Goal: Check status: Check status

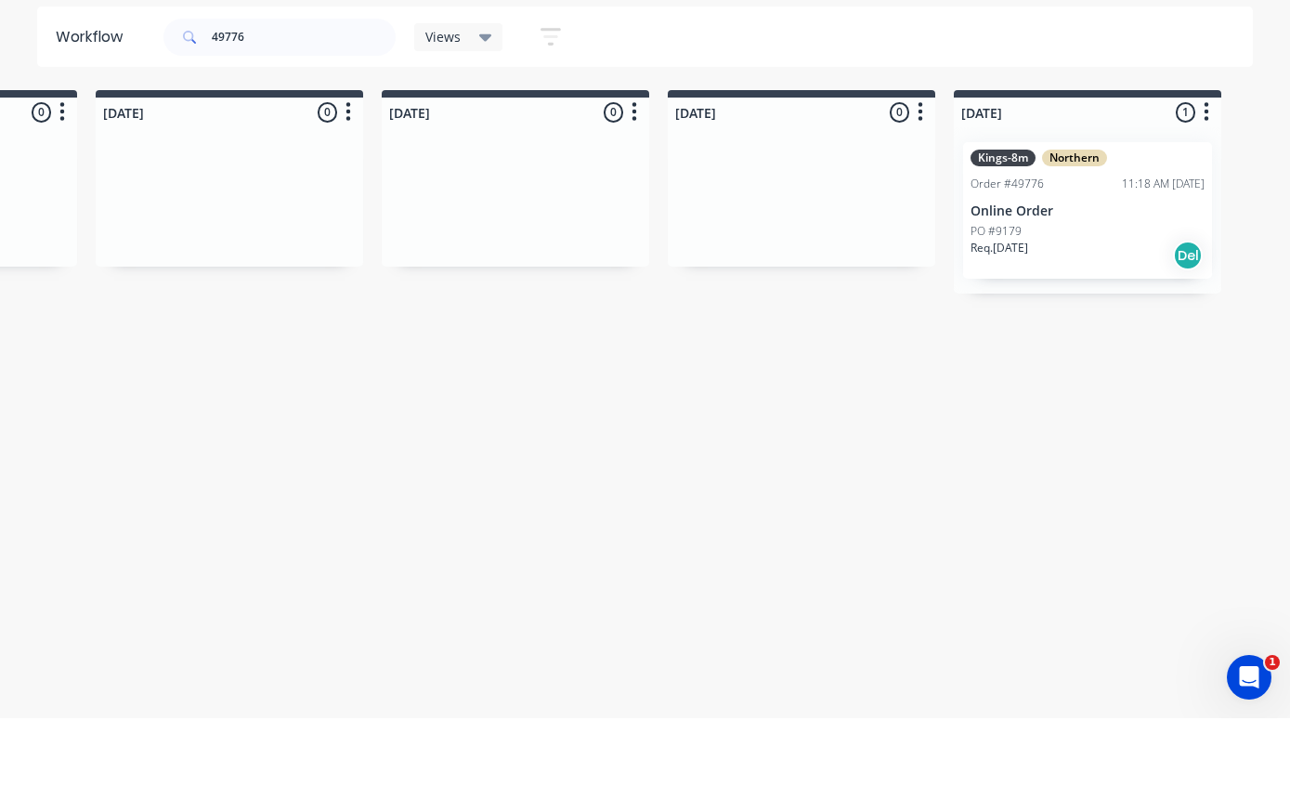
scroll to position [37, 1089]
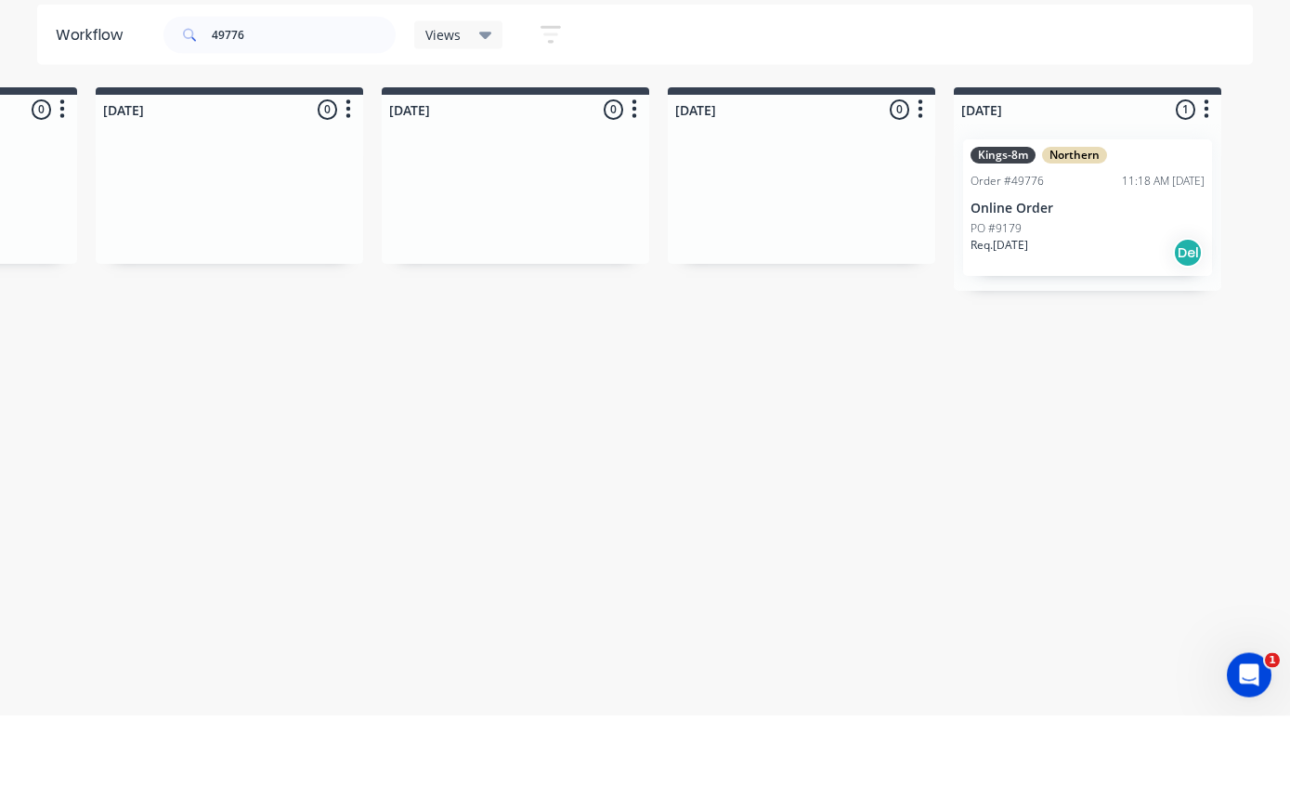
click at [1052, 271] on p "Online Order" at bounding box center [1088, 279] width 234 height 16
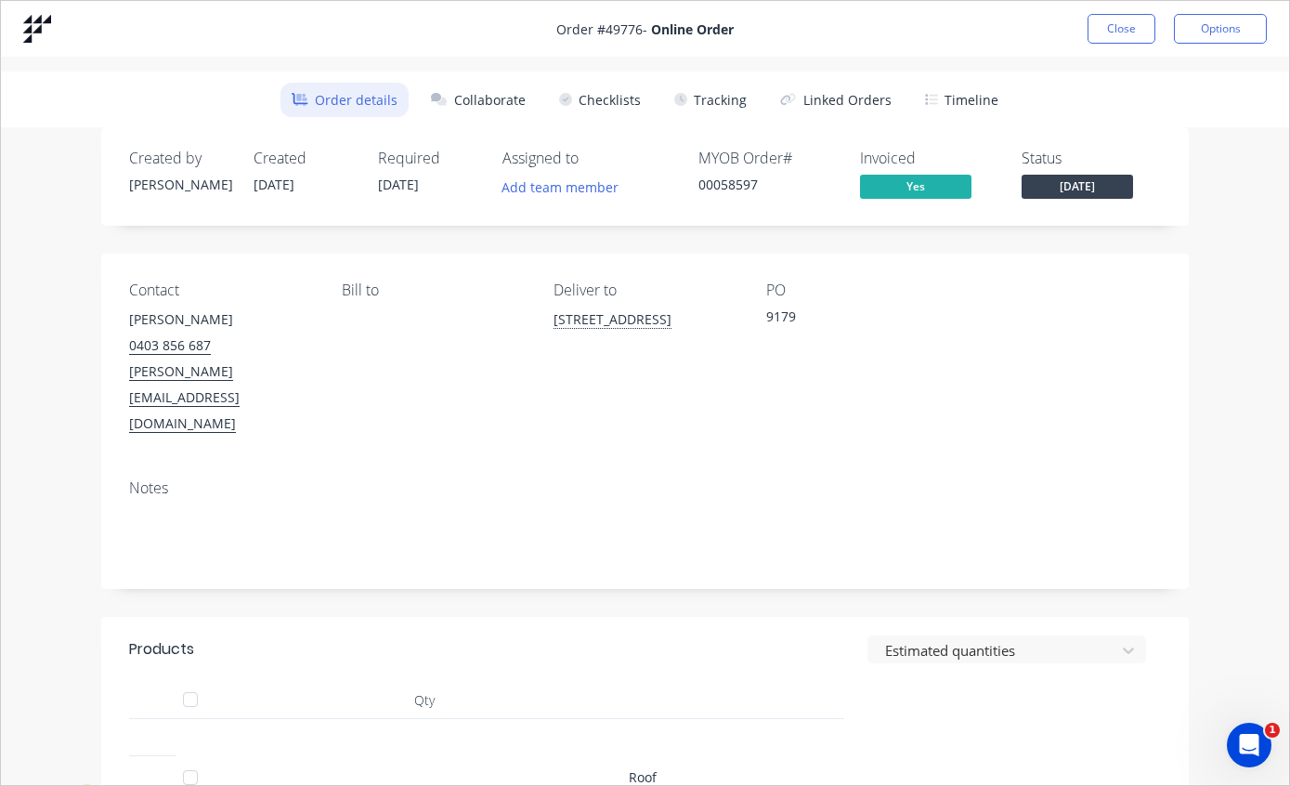
click at [719, 96] on button "Tracking" at bounding box center [710, 100] width 95 height 34
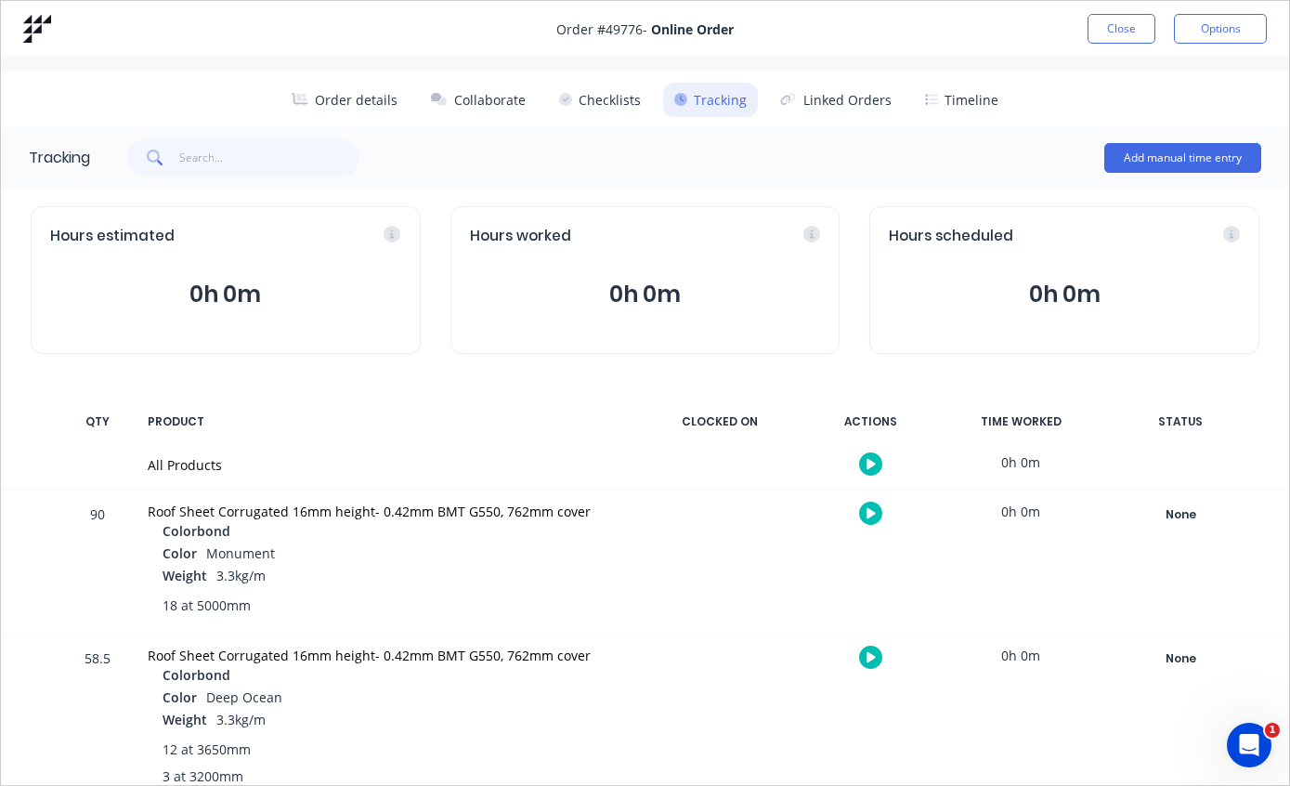
click at [1183, 514] on div "None" at bounding box center [1181, 515] width 134 height 24
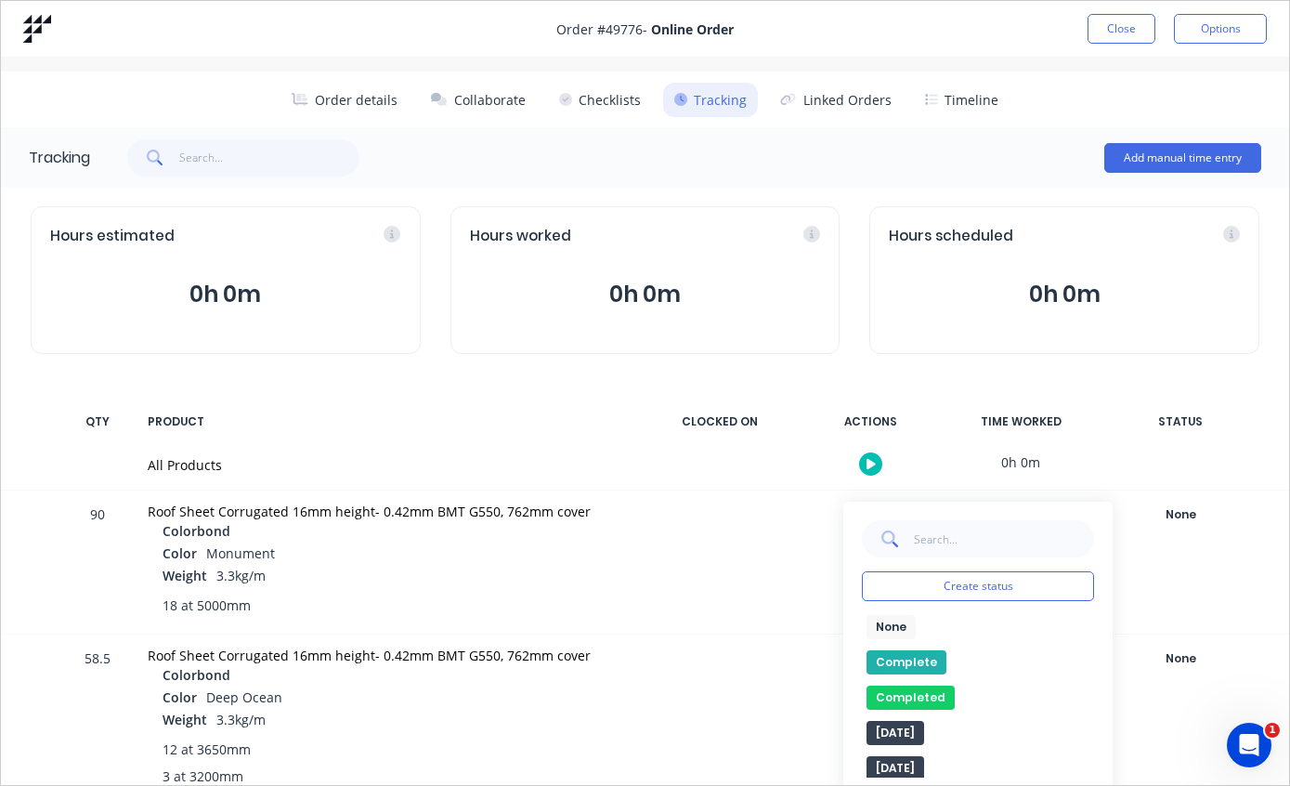
click at [908, 660] on button "Complete" at bounding box center [907, 662] width 80 height 24
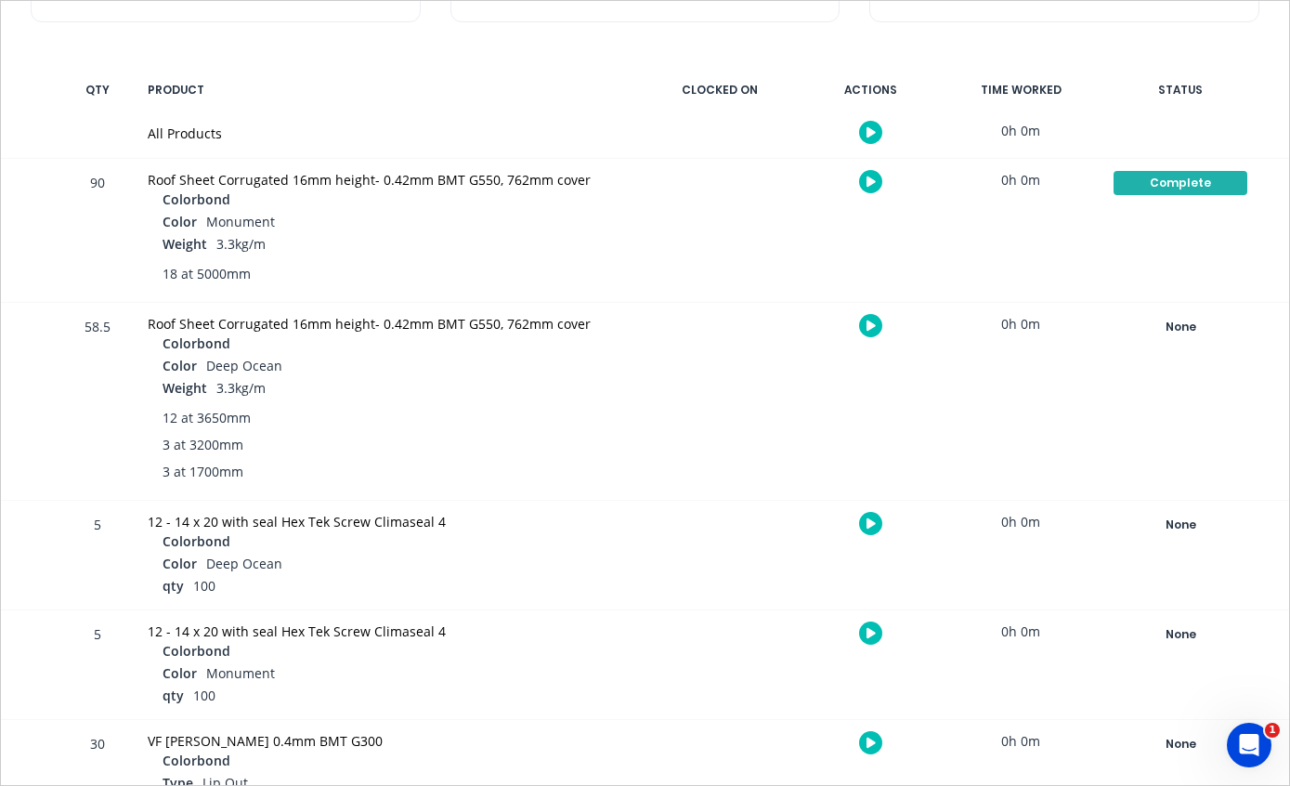
scroll to position [335, 0]
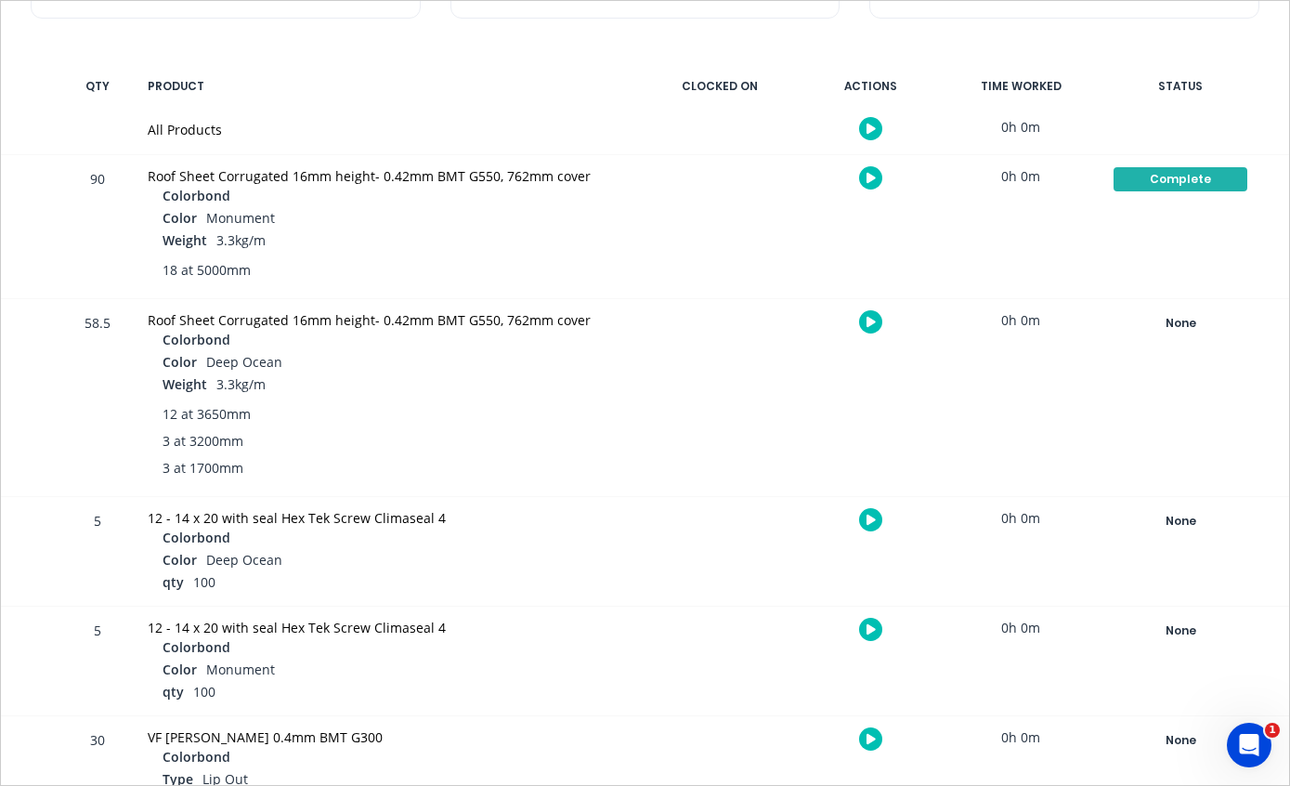
click at [1167, 321] on div "None" at bounding box center [1181, 323] width 134 height 24
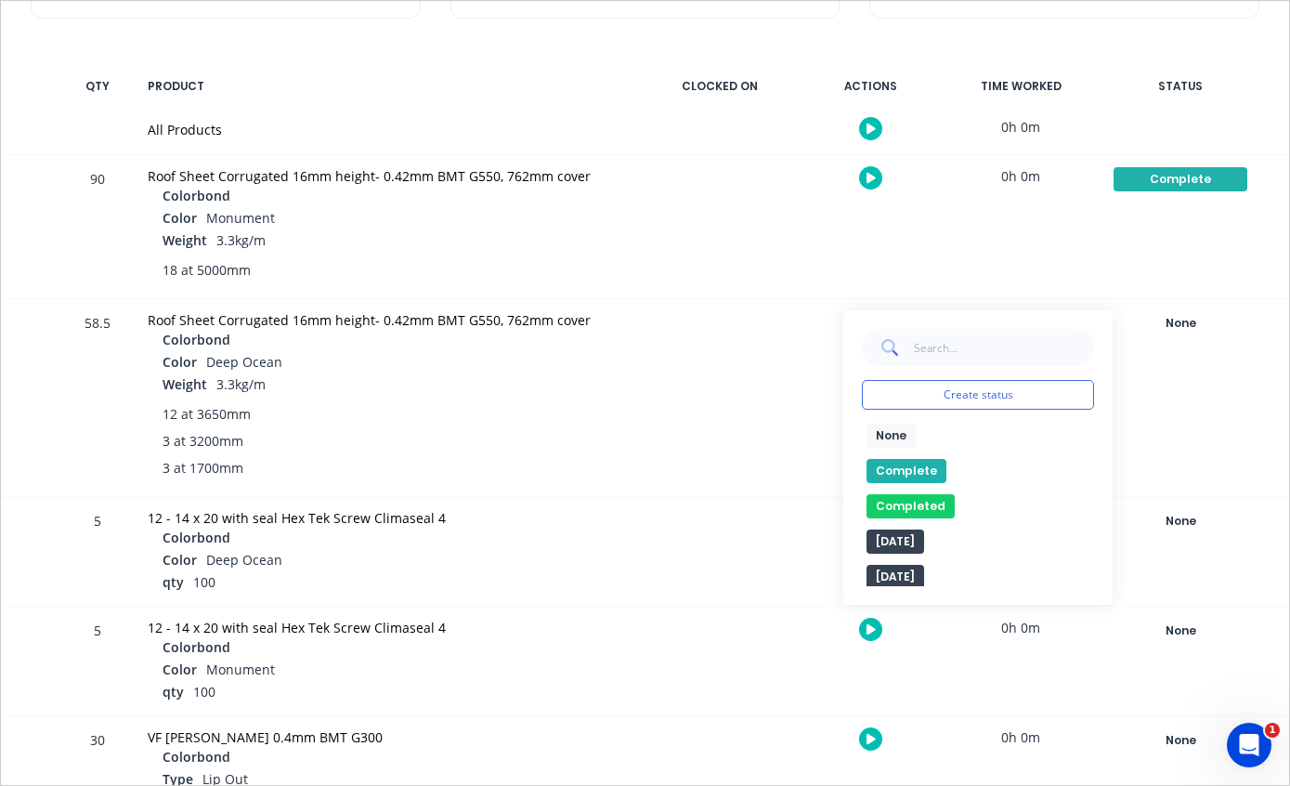
click at [899, 473] on button "Complete" at bounding box center [907, 471] width 80 height 24
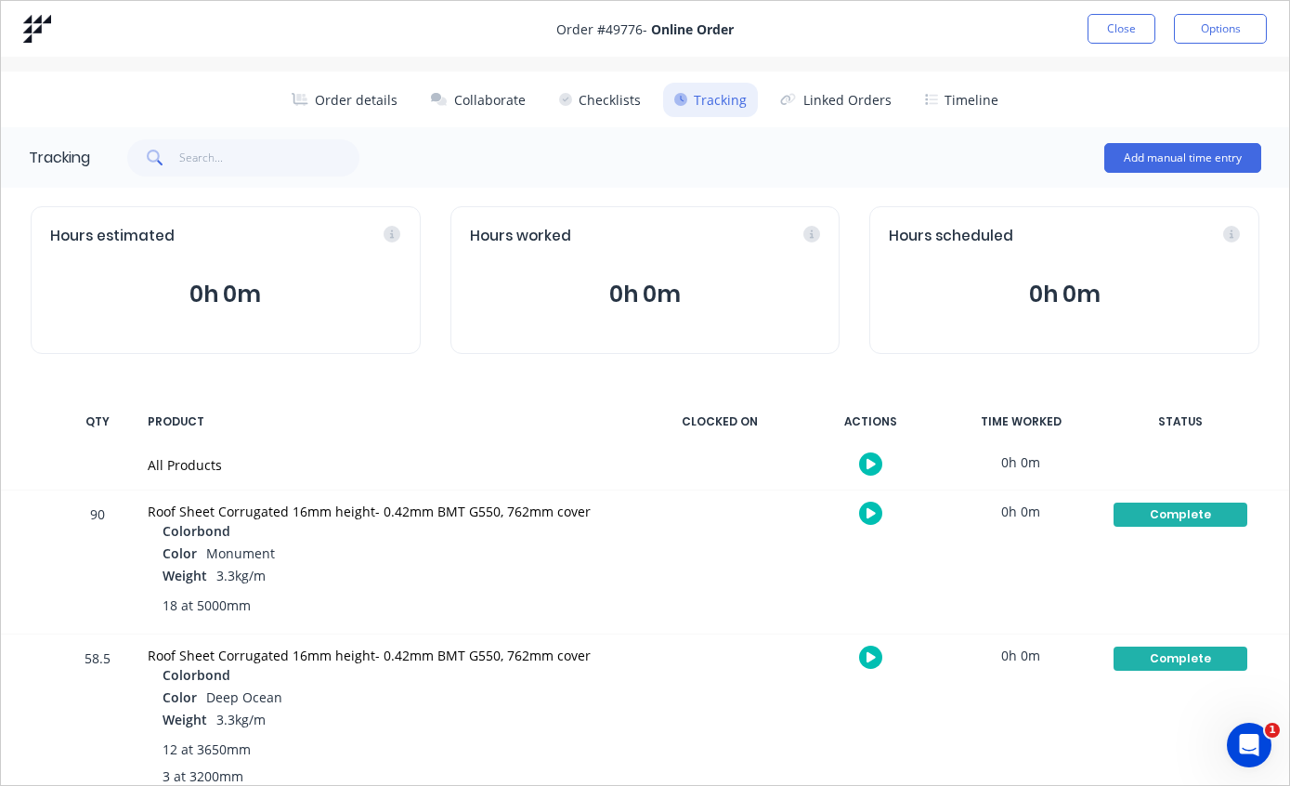
scroll to position [0, 0]
click at [1116, 27] on button "Close" at bounding box center [1122, 29] width 68 height 30
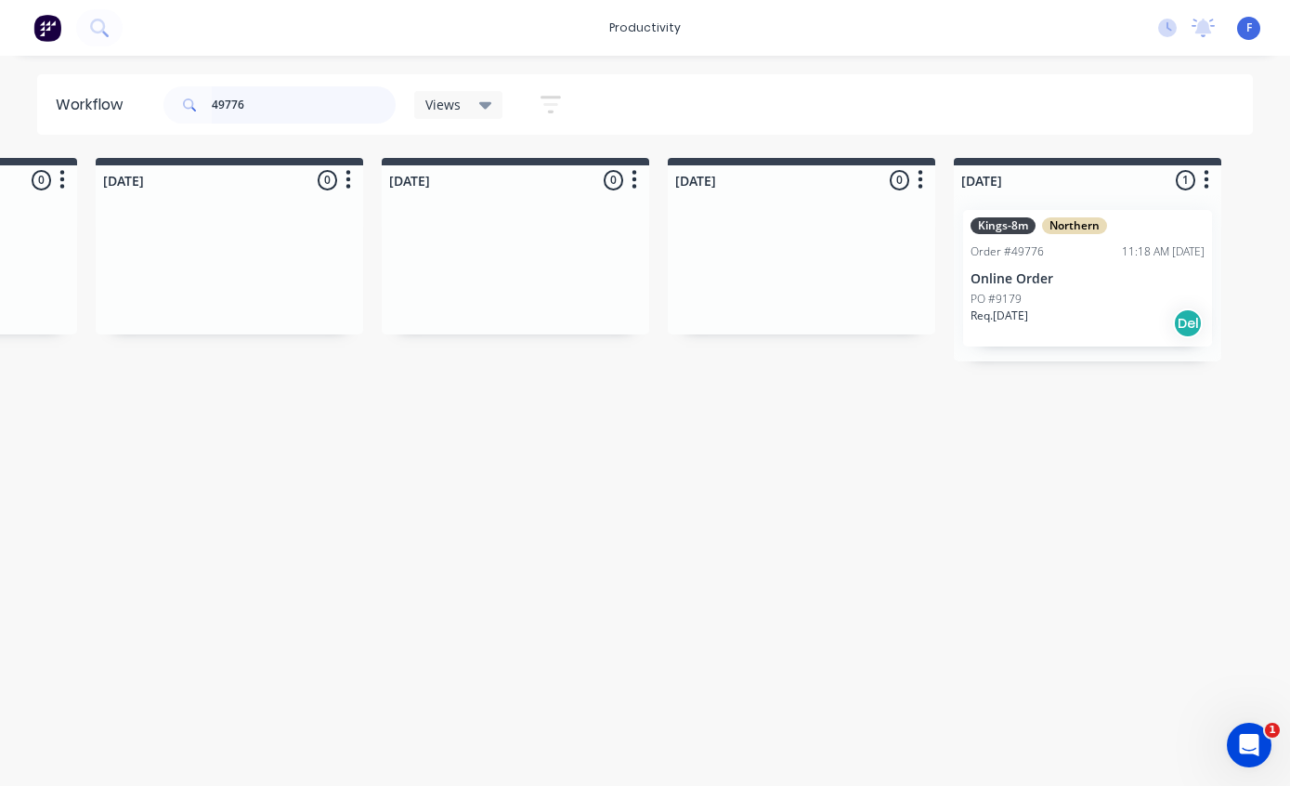
click at [318, 110] on input "49776" at bounding box center [304, 104] width 184 height 37
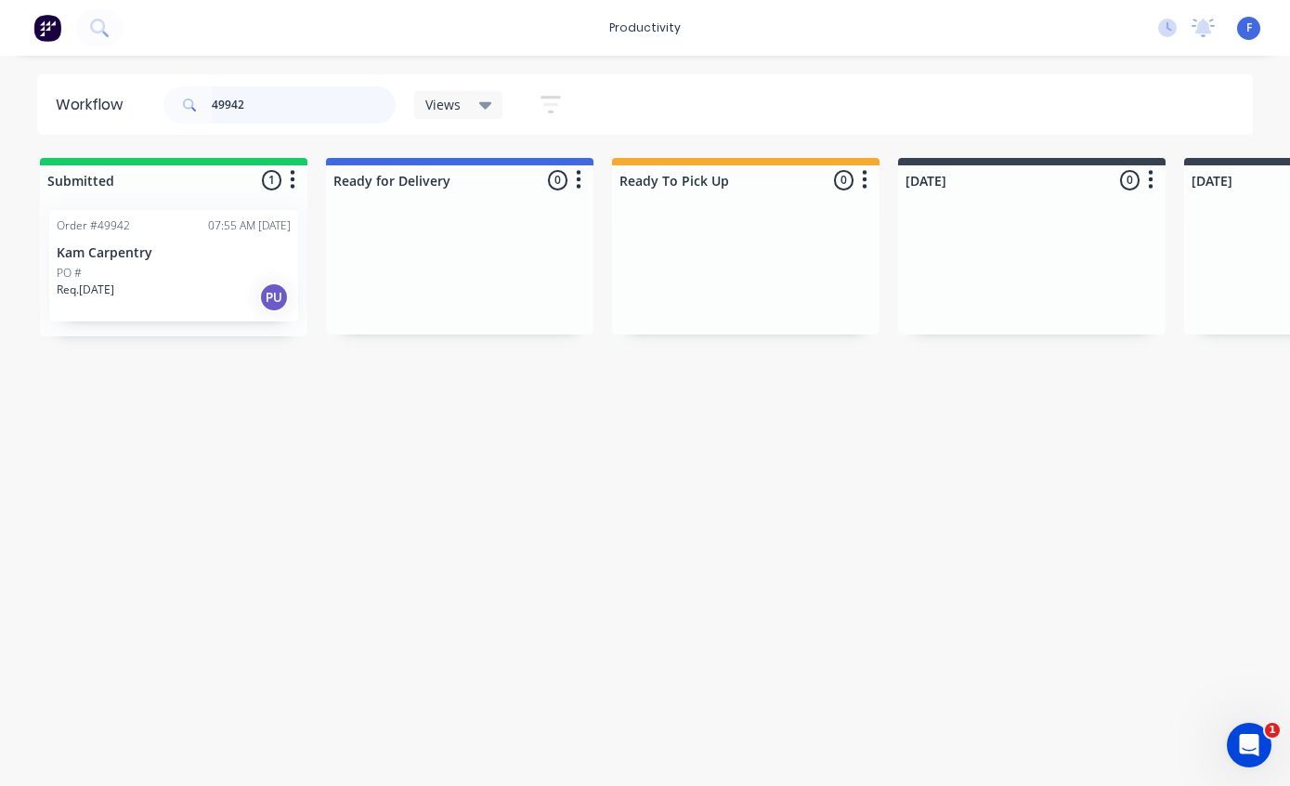
type input "49942"
click at [137, 245] on p "Kam Carpentry" at bounding box center [174, 253] width 234 height 16
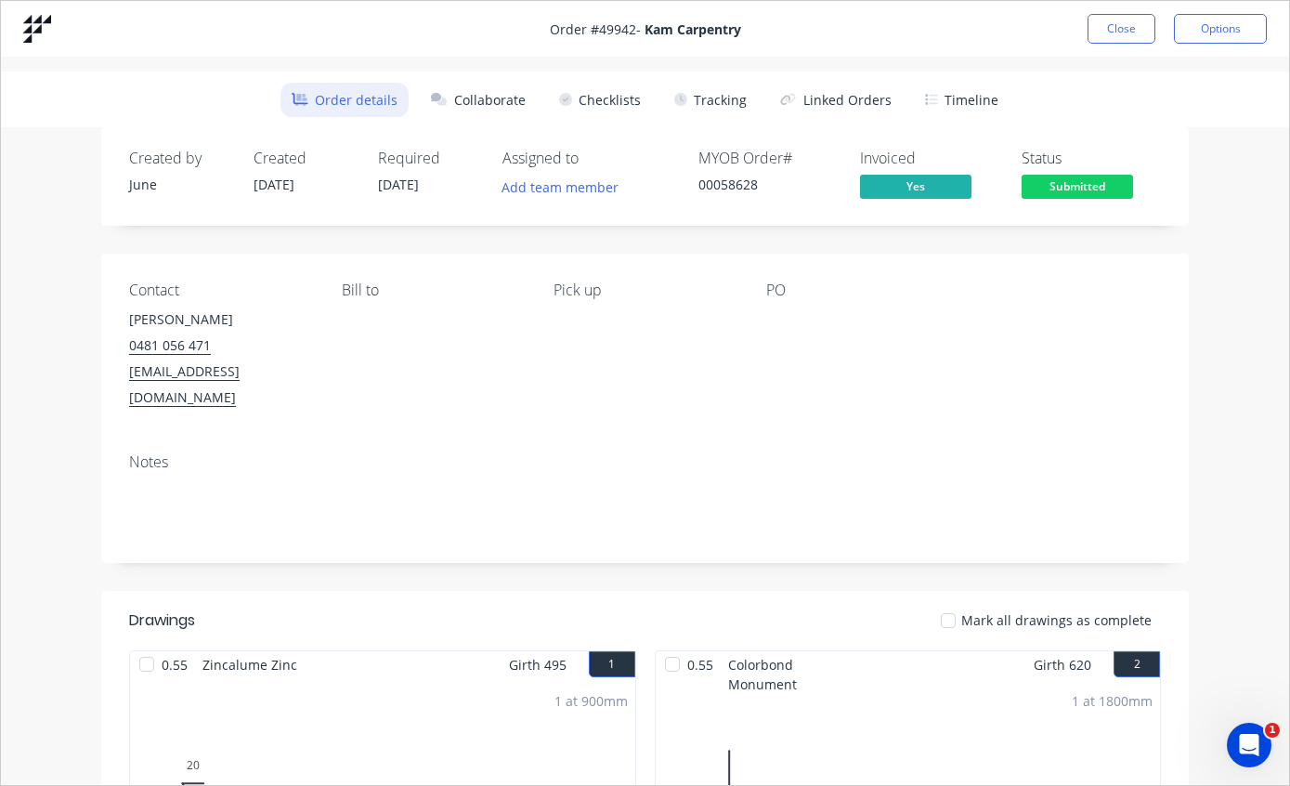
click at [727, 108] on button "Tracking" at bounding box center [710, 100] width 95 height 34
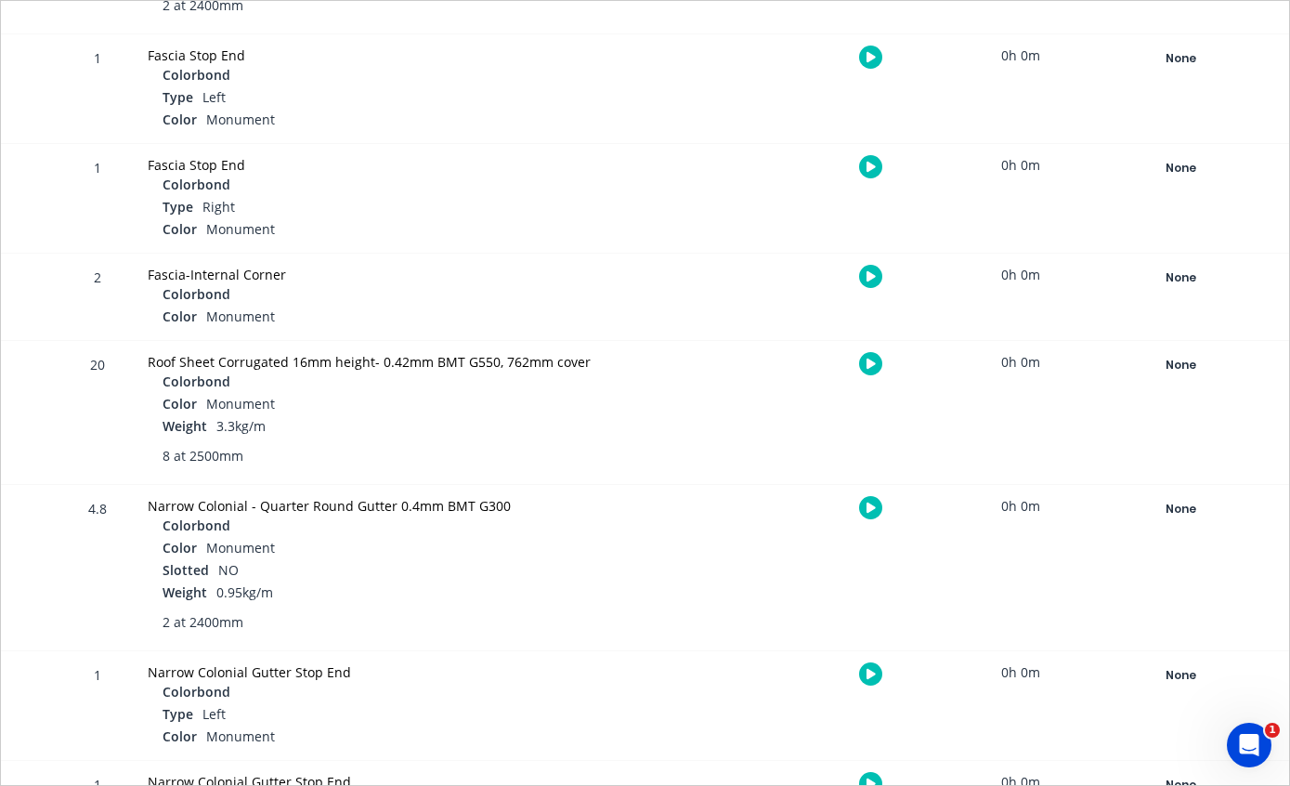
scroll to position [1365, 0]
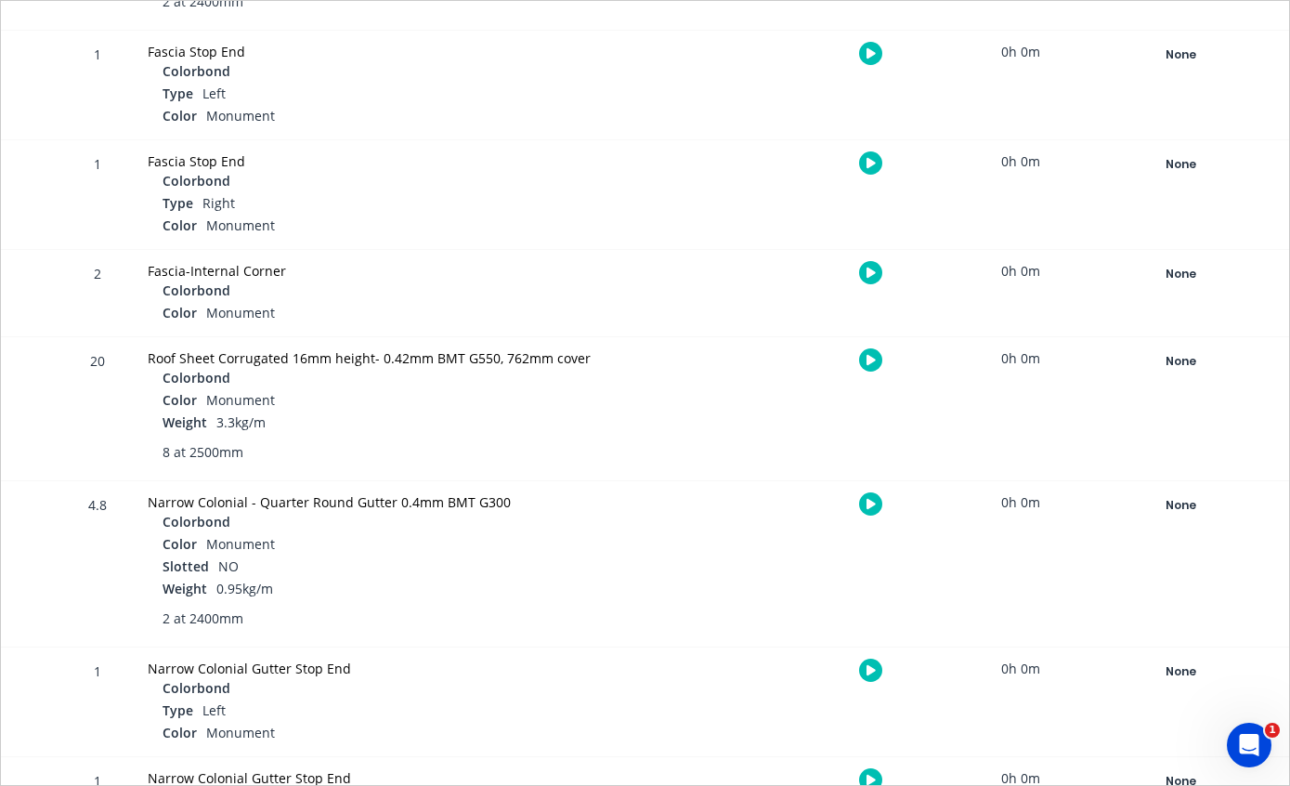
click at [1186, 359] on div "None" at bounding box center [1181, 361] width 134 height 24
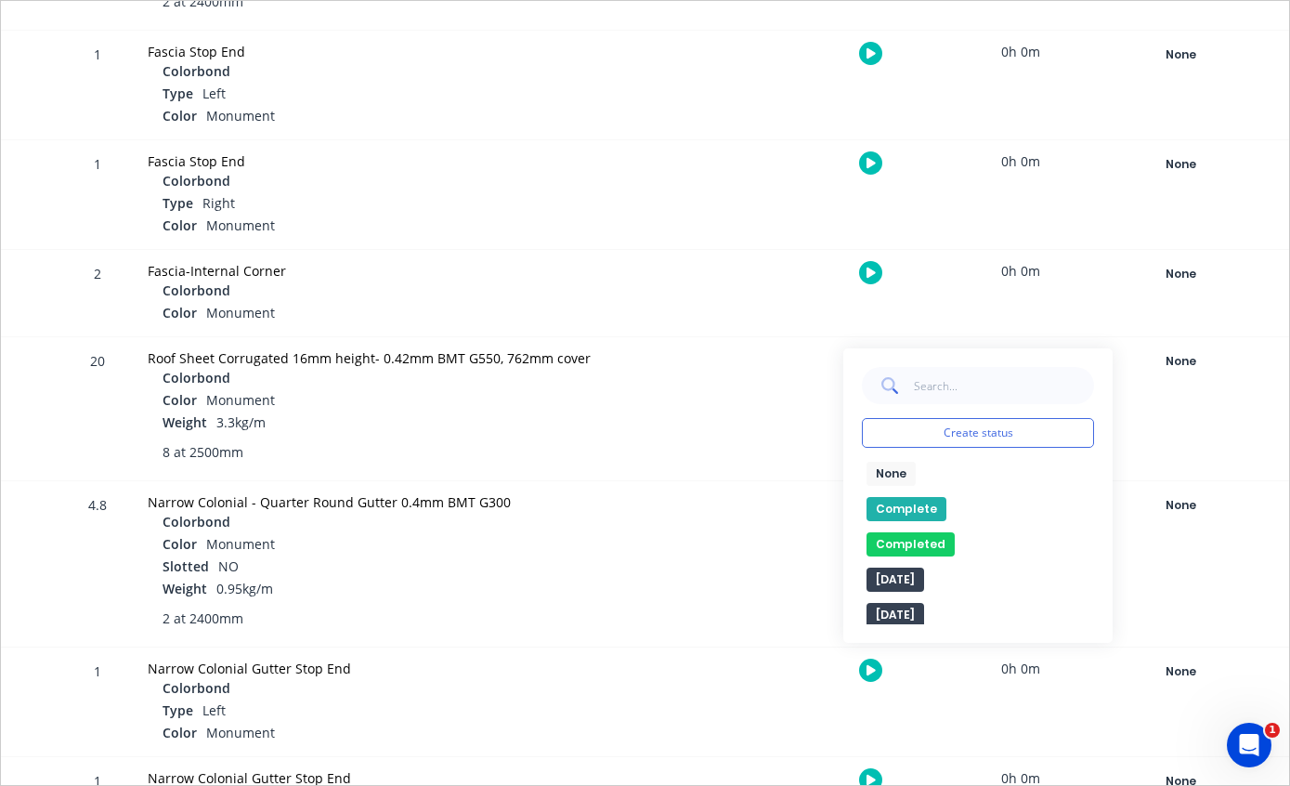
click at [904, 505] on button "Complete" at bounding box center [907, 509] width 80 height 24
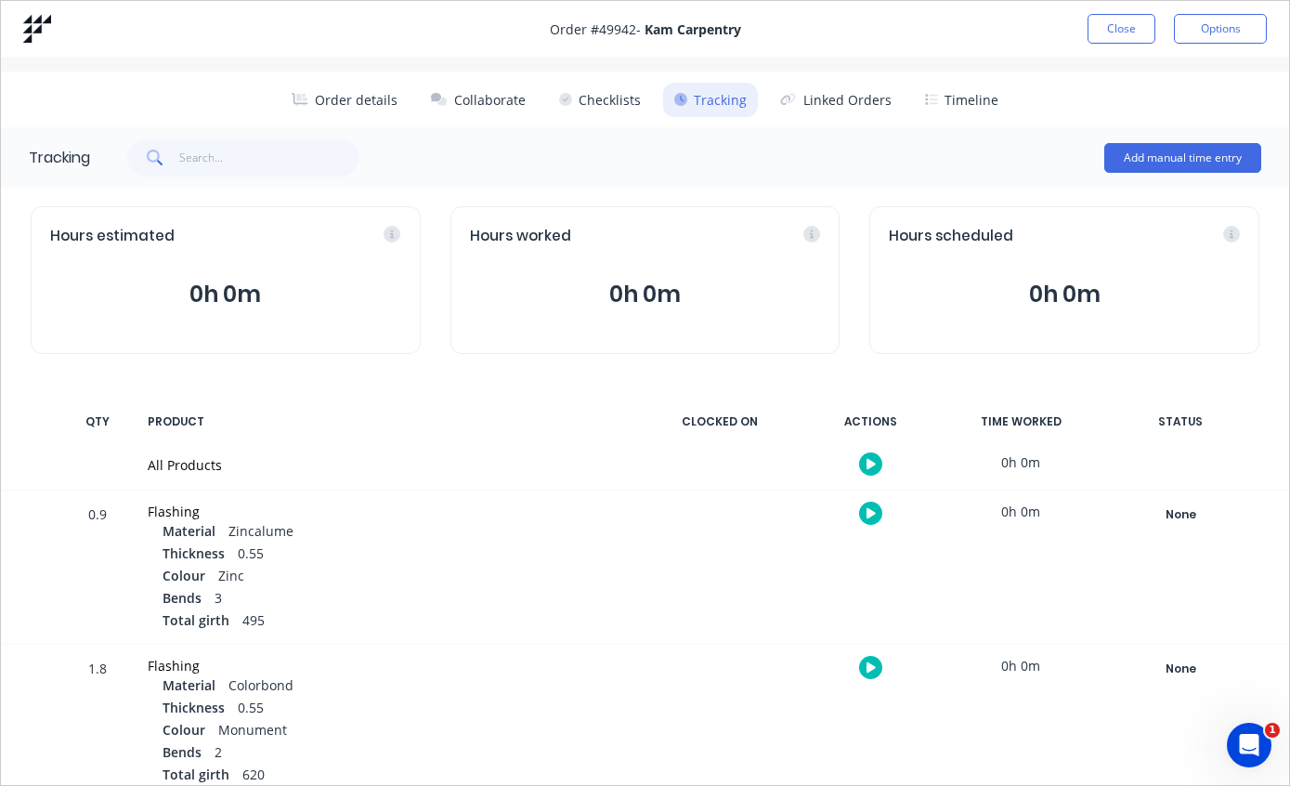
scroll to position [0, 0]
click at [1128, 30] on button "Close" at bounding box center [1122, 29] width 68 height 30
